Goal: Find specific page/section: Find specific page/section

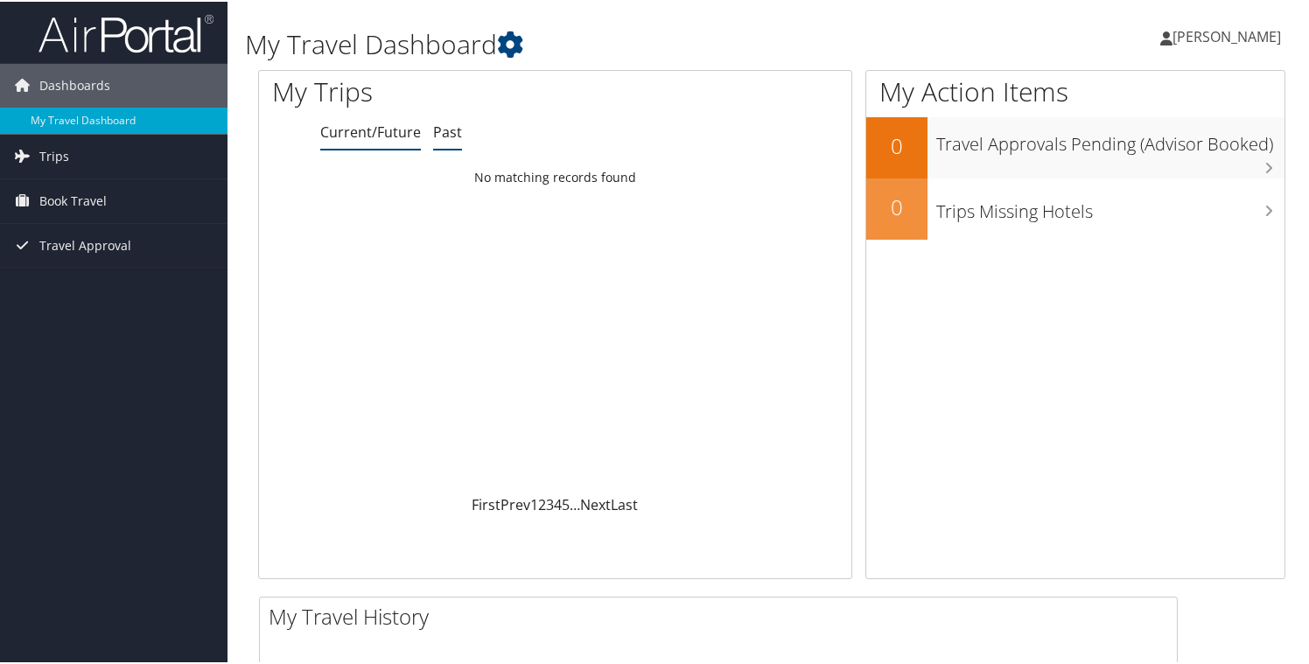
click at [455, 133] on link "Past" at bounding box center [447, 130] width 29 height 19
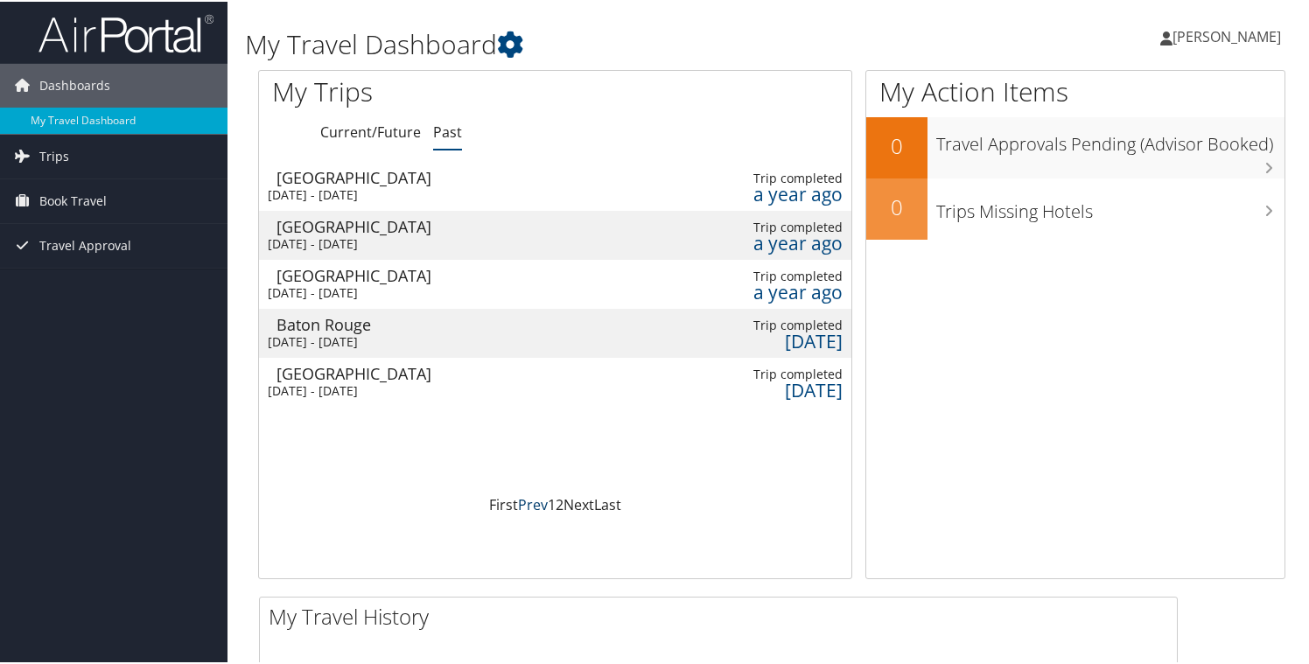
click at [530, 509] on link "Prev" at bounding box center [533, 502] width 30 height 19
click at [493, 499] on link "First" at bounding box center [503, 502] width 29 height 19
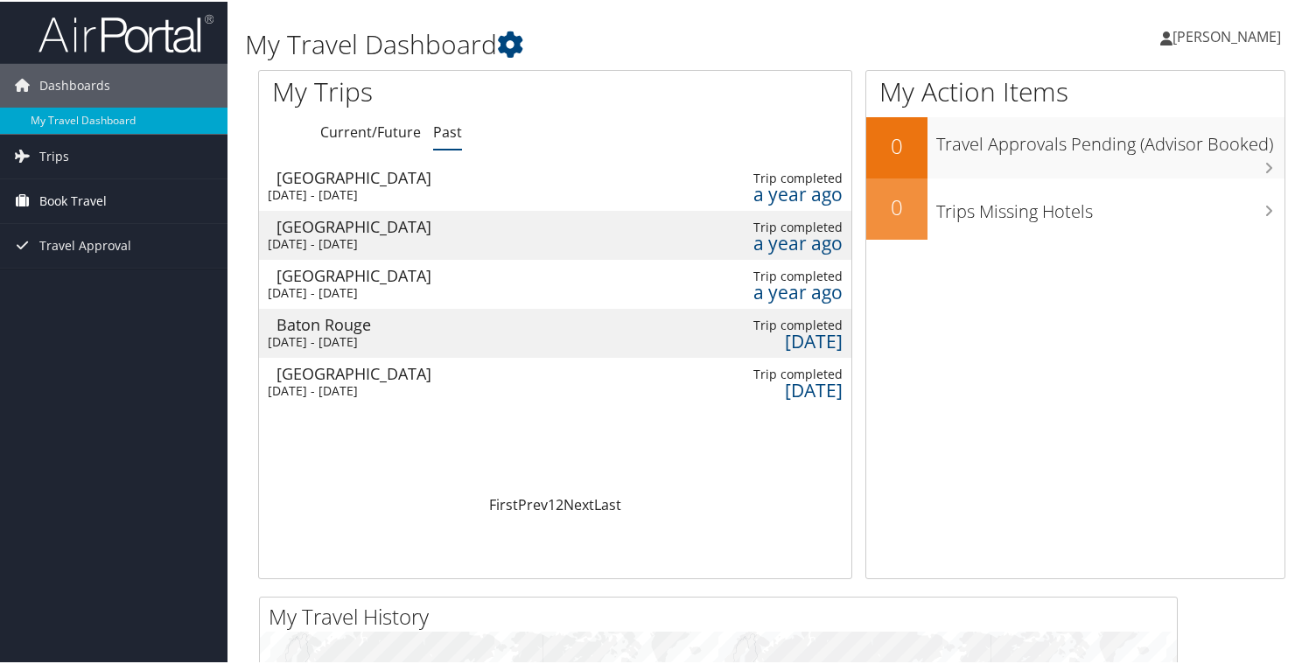
click at [151, 189] on link "Book Travel" at bounding box center [113, 200] width 227 height 44
click at [149, 164] on link "Trips" at bounding box center [113, 155] width 227 height 44
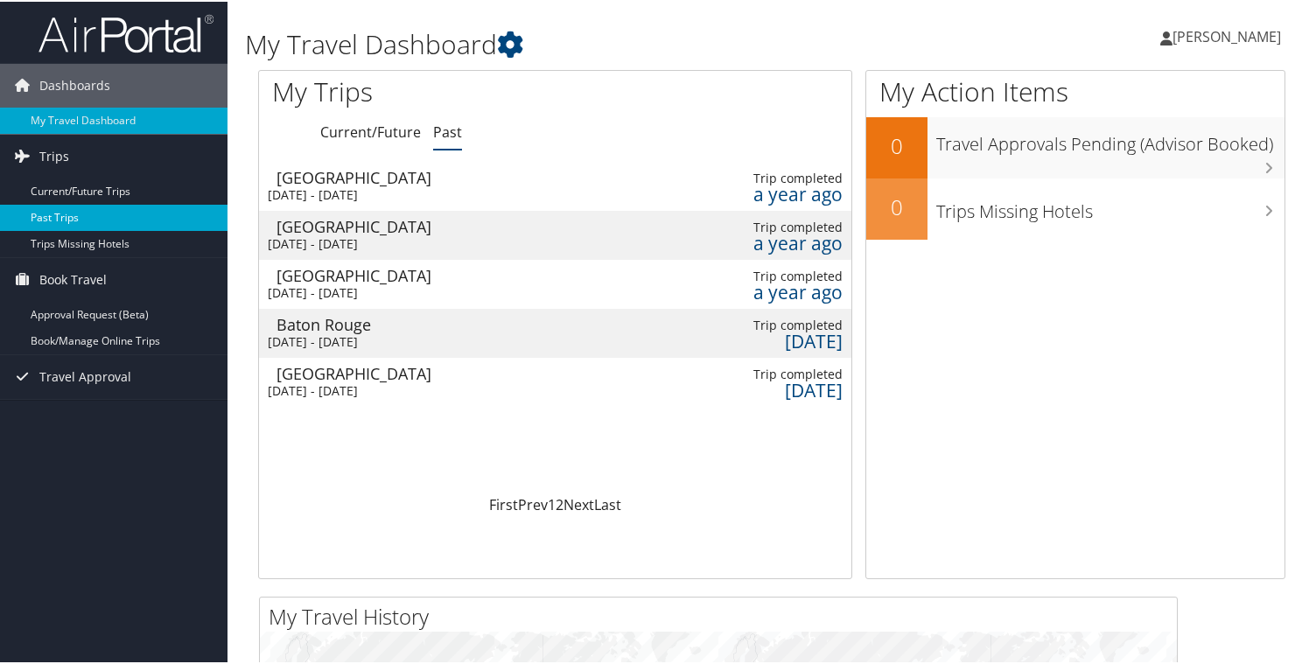
click at [115, 211] on link "Past Trips" at bounding box center [113, 216] width 227 height 26
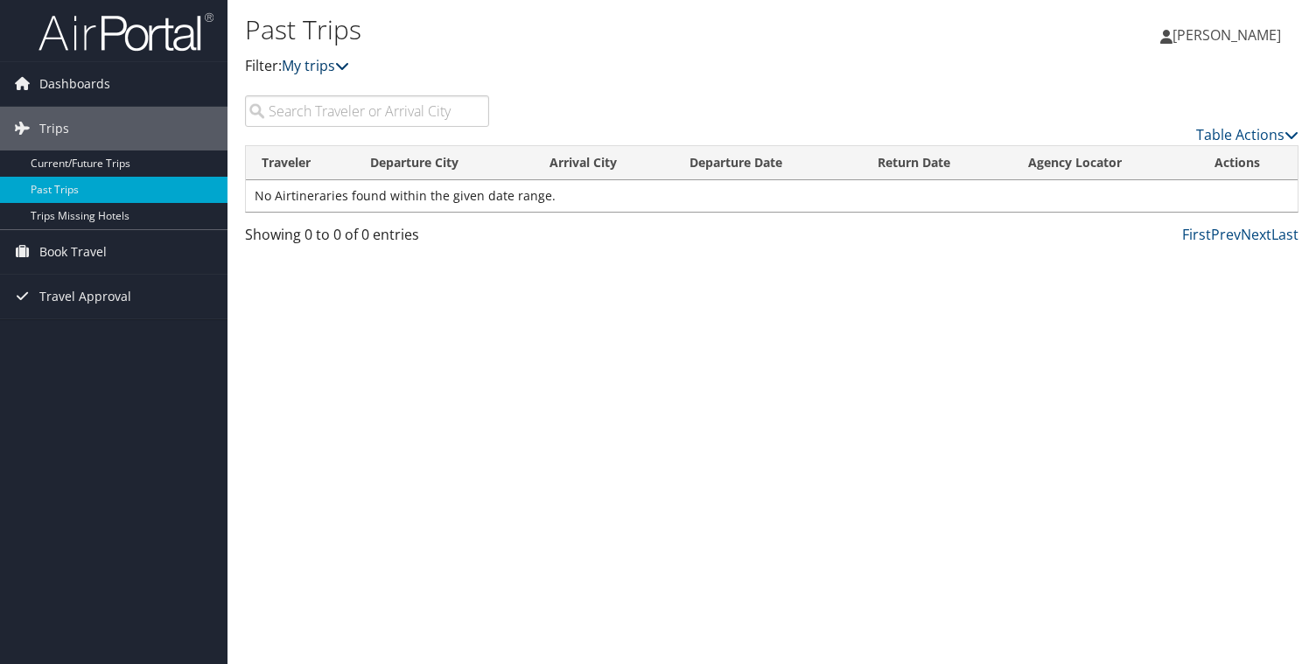
click at [349, 66] on icon at bounding box center [342, 66] width 14 height 14
click at [714, 56] on p "Filter: My trips" at bounding box center [596, 66] width 703 height 23
click at [1211, 138] on link "Table Actions" at bounding box center [1247, 134] width 102 height 19
click at [1211, 138] on div at bounding box center [658, 332] width 1316 height 664
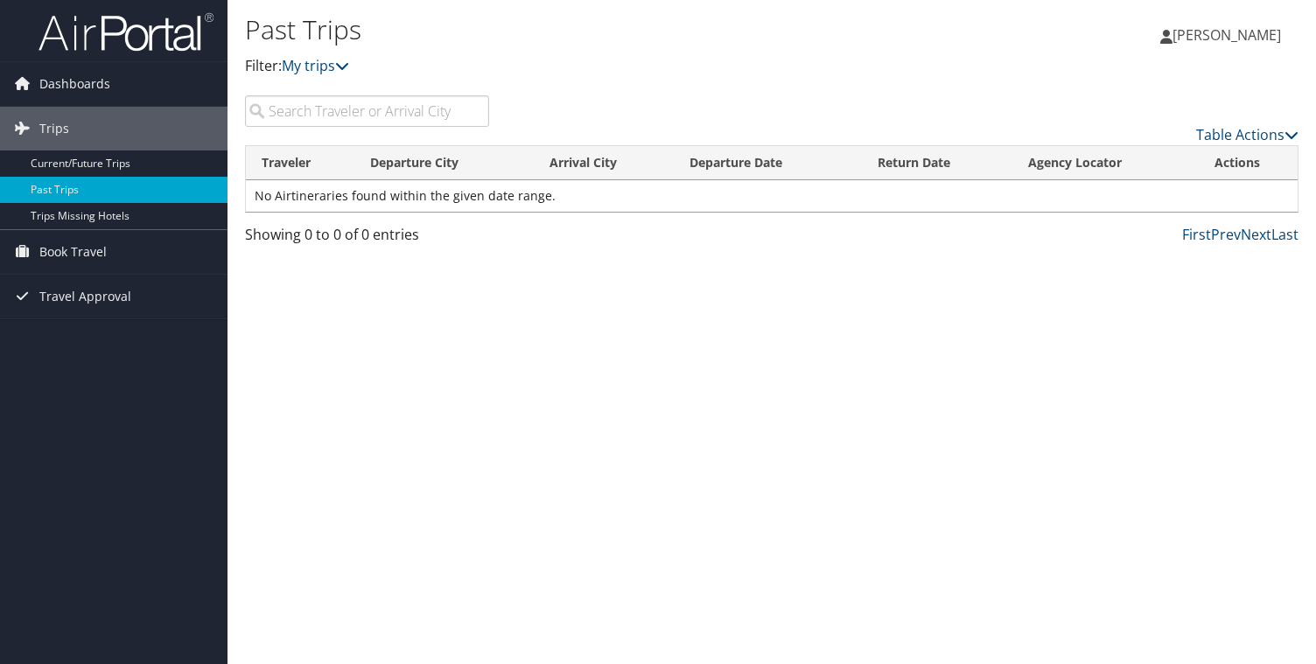
click at [1113, 76] on div "Past Trips Filter: My trips Alyssa Castro Alyssa Castro My Settings Travel Agen…" at bounding box center [771, 47] width 1088 height 95
click at [399, 101] on input "search" at bounding box center [367, 110] width 244 height 31
type input "f"
click at [605, 94] on div "Past Trips Filter: My trips" at bounding box center [596, 52] width 703 height 87
click at [102, 90] on span "Dashboards" at bounding box center [74, 84] width 71 height 44
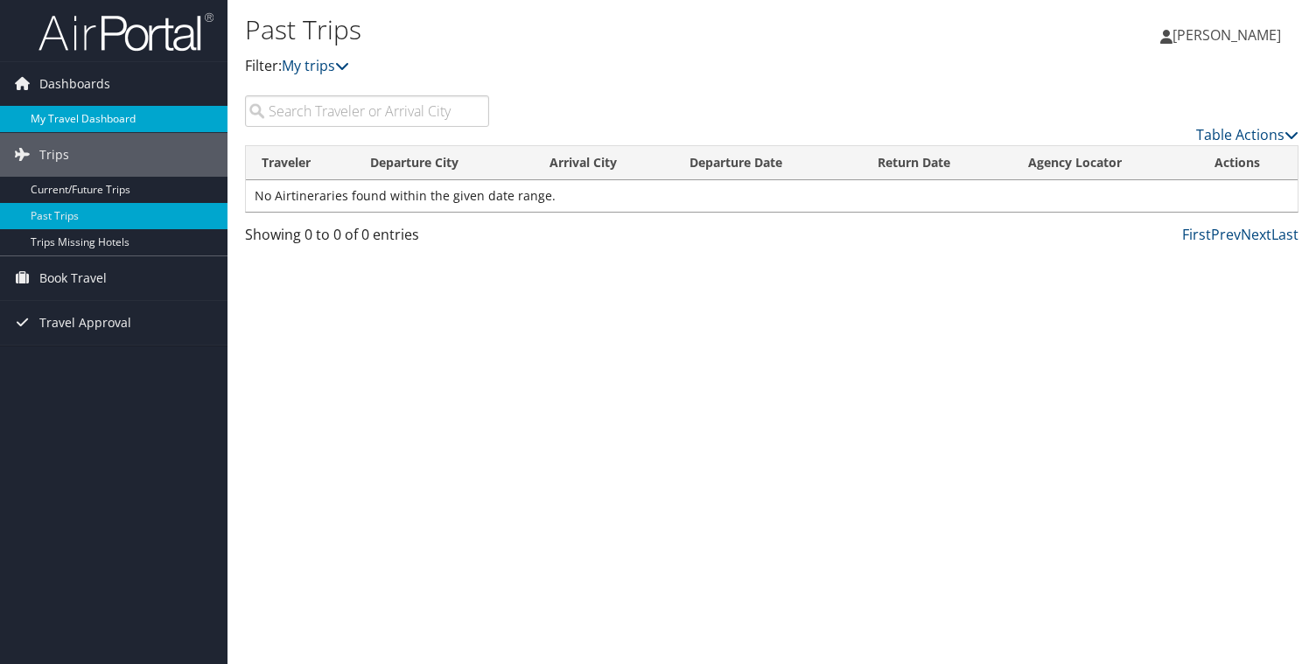
click at [102, 111] on link "My Travel Dashboard" at bounding box center [113, 119] width 227 height 26
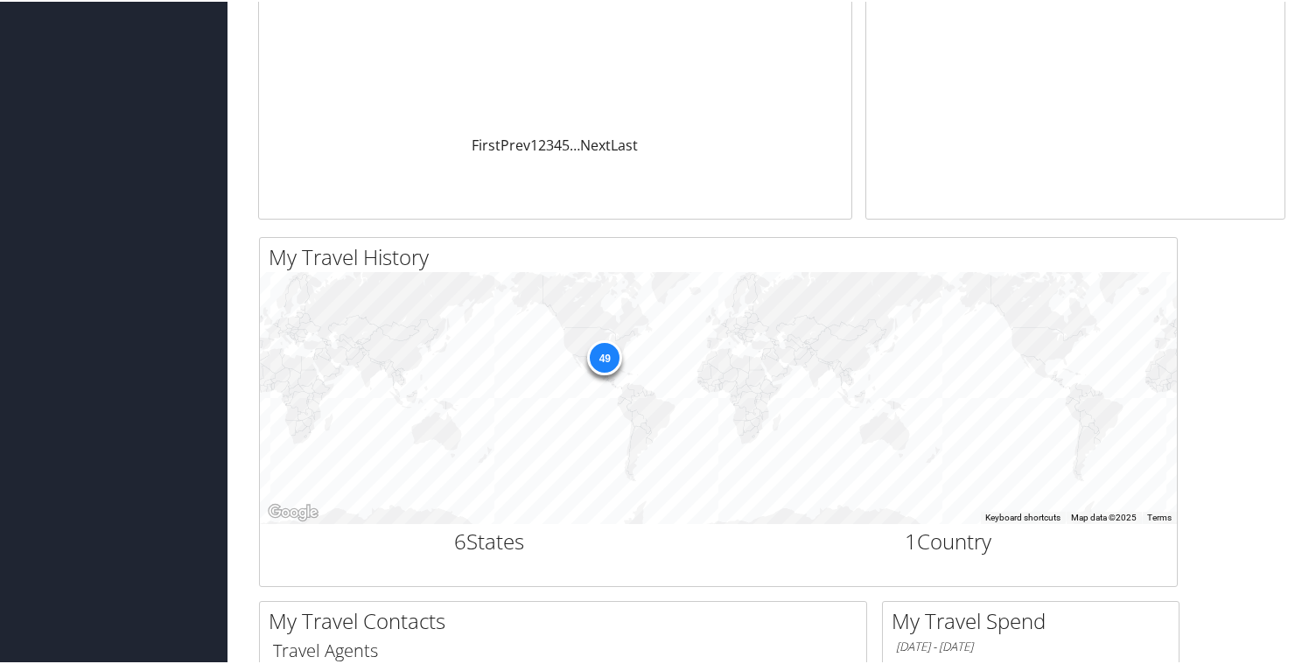
scroll to position [348, 0]
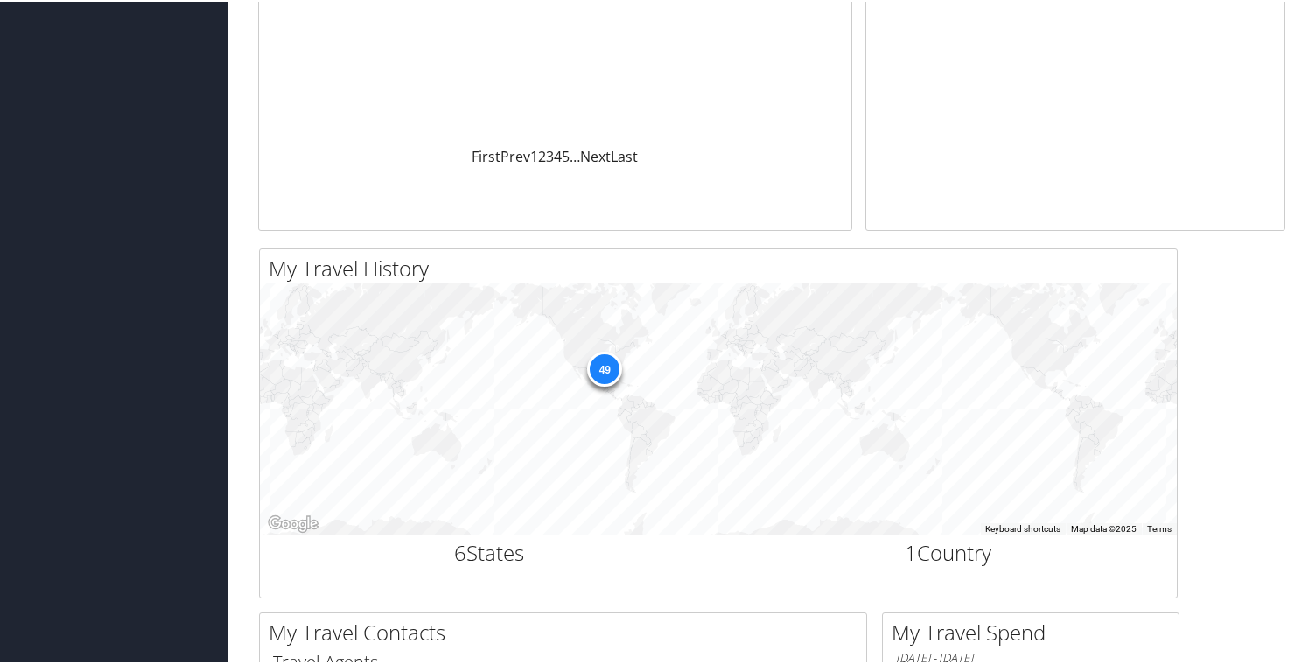
click at [241, 247] on div "My Travel Dashboard [PERSON_NAME] [PERSON_NAME] My Settings Travel Agency Conta…" at bounding box center [771, 495] width 1088 height 1686
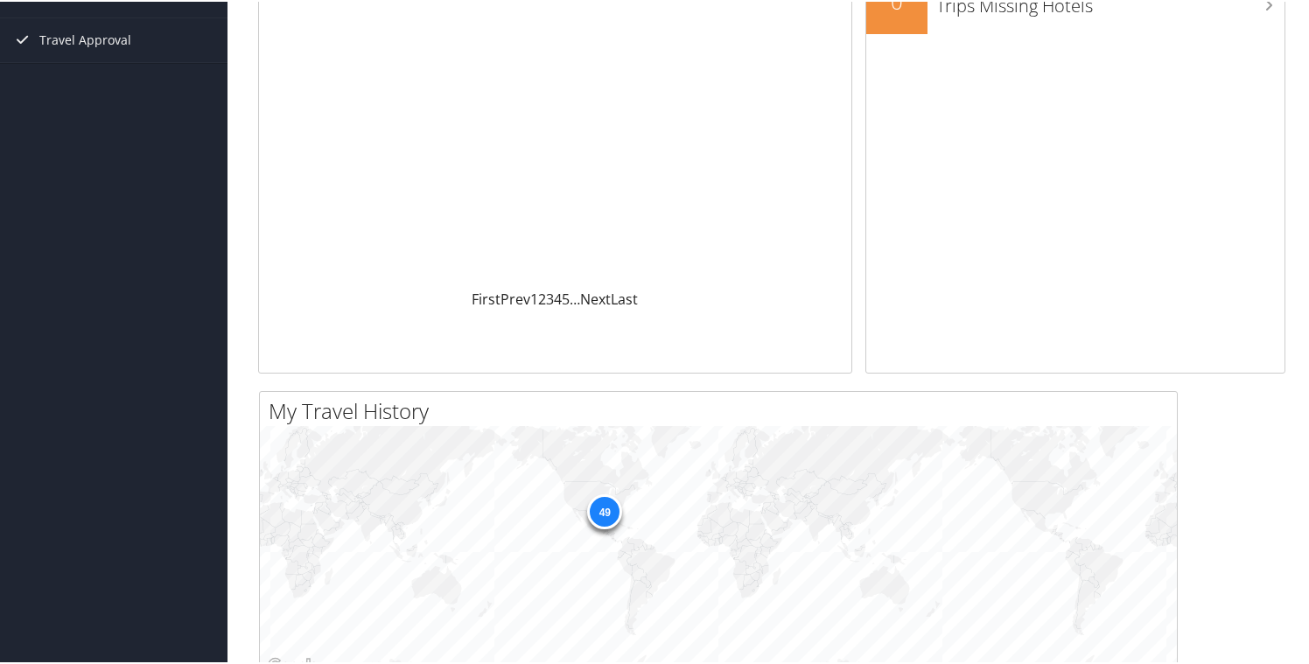
scroll to position [0, 0]
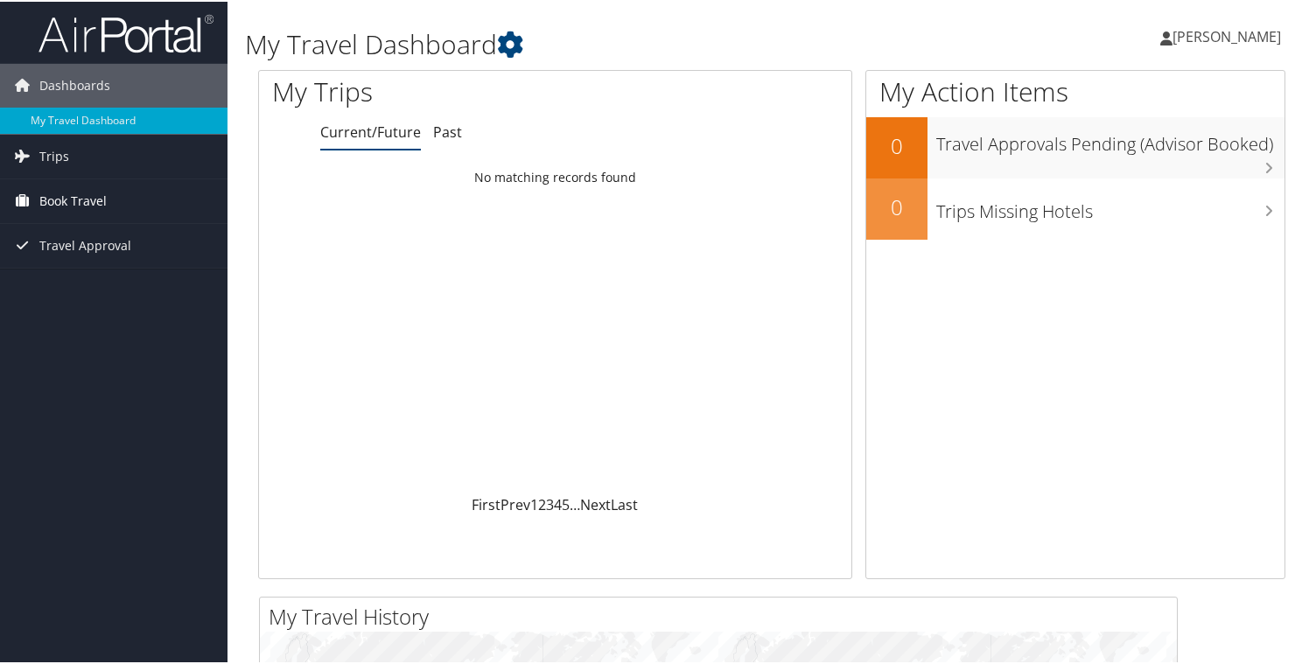
click at [180, 207] on link "Book Travel" at bounding box center [113, 200] width 227 height 44
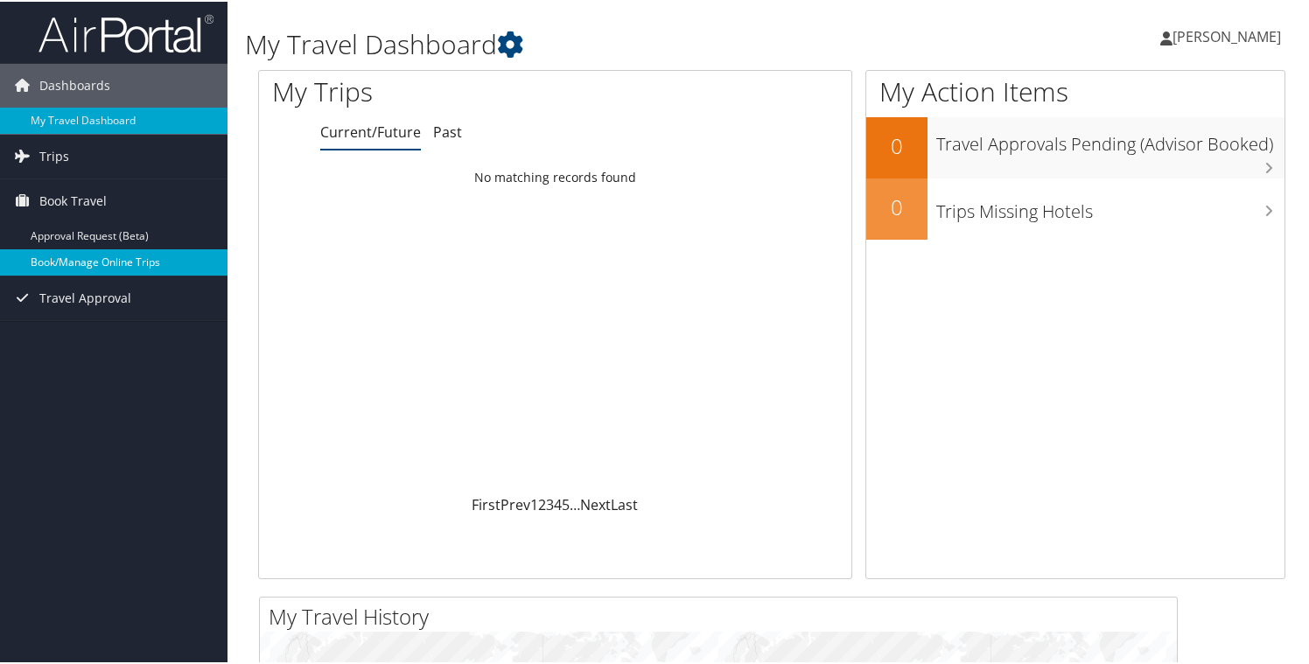
click at [169, 264] on link "Book/Manage Online Trips" at bounding box center [113, 261] width 227 height 26
click at [796, 412] on div "Loading... No matching records found" at bounding box center [555, 326] width 592 height 332
